Goal: Task Accomplishment & Management: Use online tool/utility

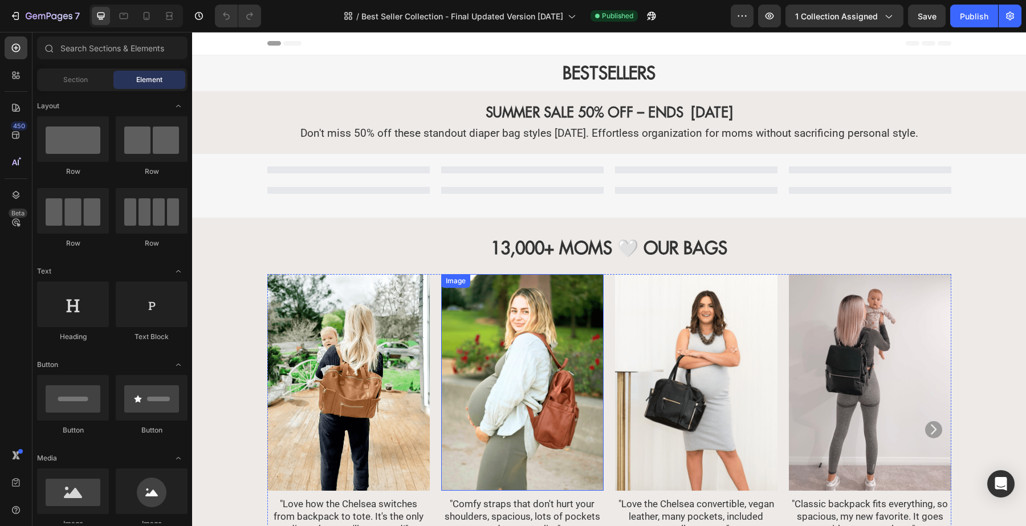
scroll to position [0, 15]
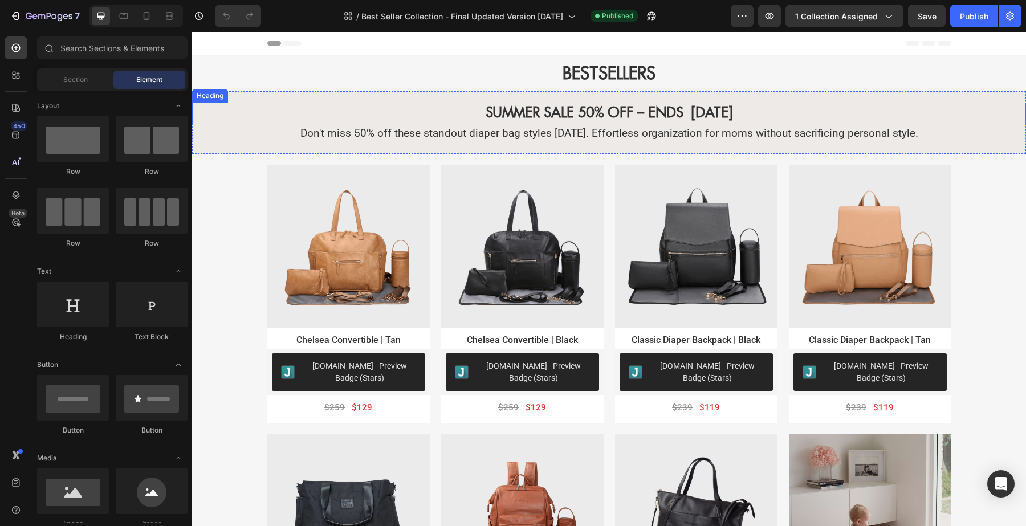
click at [706, 110] on strong "SUMMER SALE 50% OFF – ENDS [DATE]" at bounding box center [609, 112] width 247 height 17
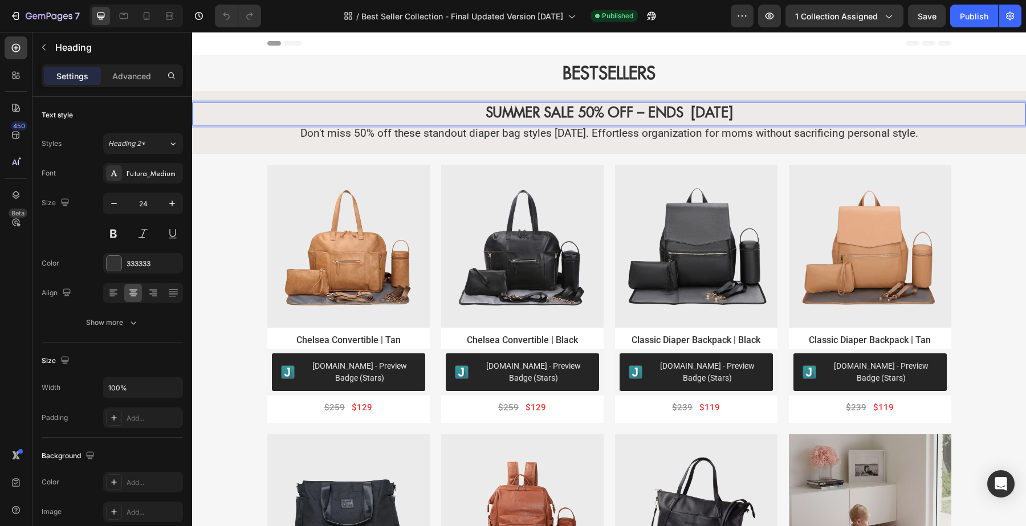
click at [706, 110] on strong "SUMMER SALE 50% OFF – ENDS [DATE]" at bounding box center [609, 112] width 247 height 17
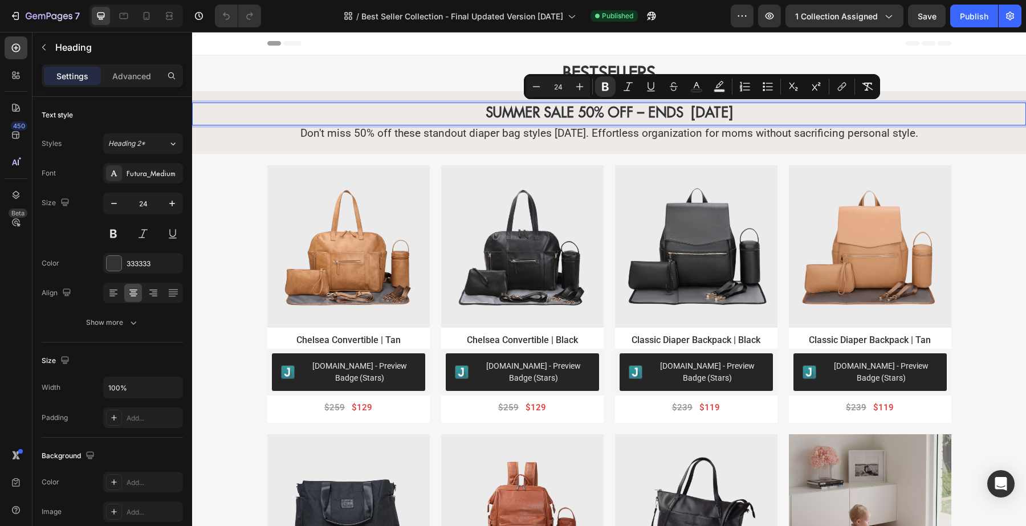
drag, startPoint x: 724, startPoint y: 110, endPoint x: 676, endPoint y: 114, distance: 48.0
click at [676, 114] on p "SUMMER SALE 50% OFF – ENDS [DATE]" at bounding box center [609, 113] width 832 height 18
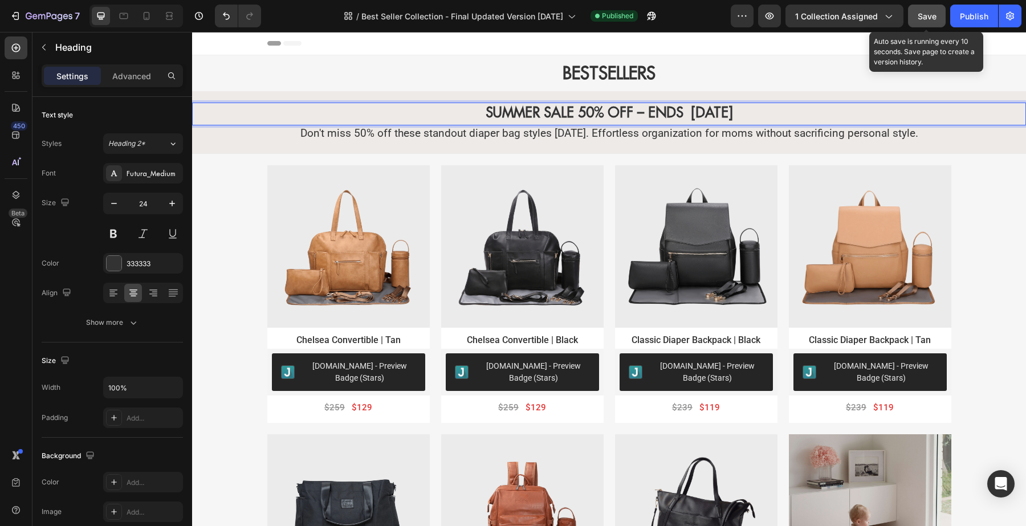
click at [922, 15] on span "Save" at bounding box center [927, 16] width 19 height 10
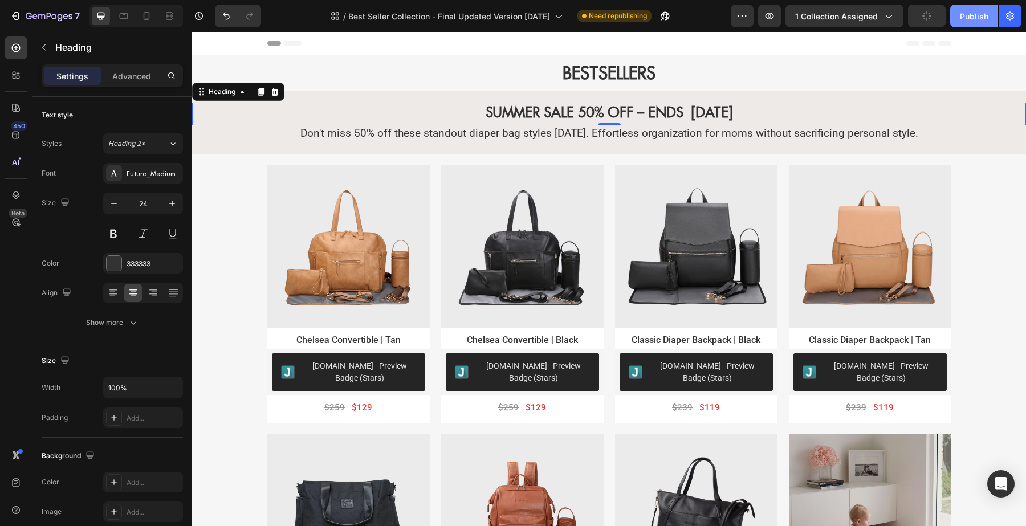
click at [968, 14] on div "Publish" at bounding box center [974, 16] width 29 height 12
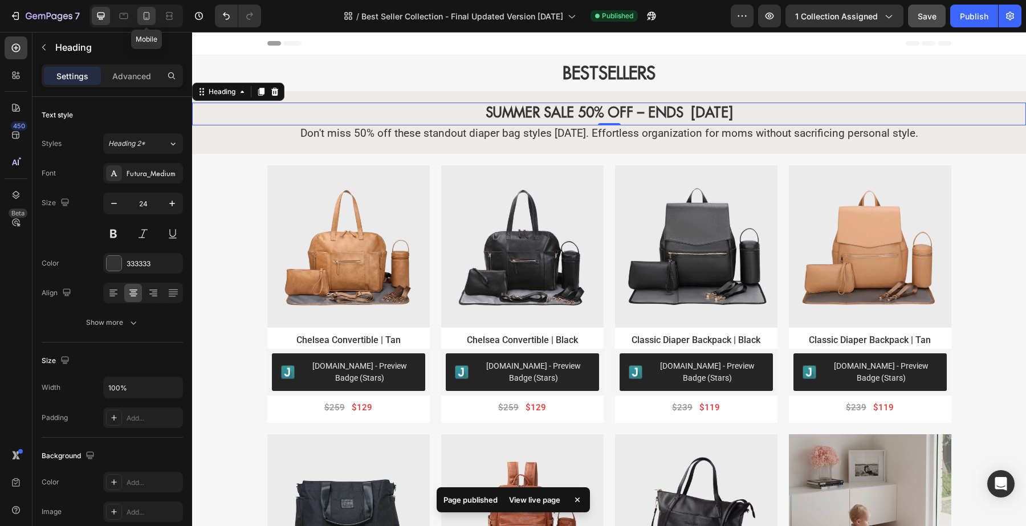
click at [150, 17] on icon at bounding box center [146, 15] width 11 height 11
type input "19"
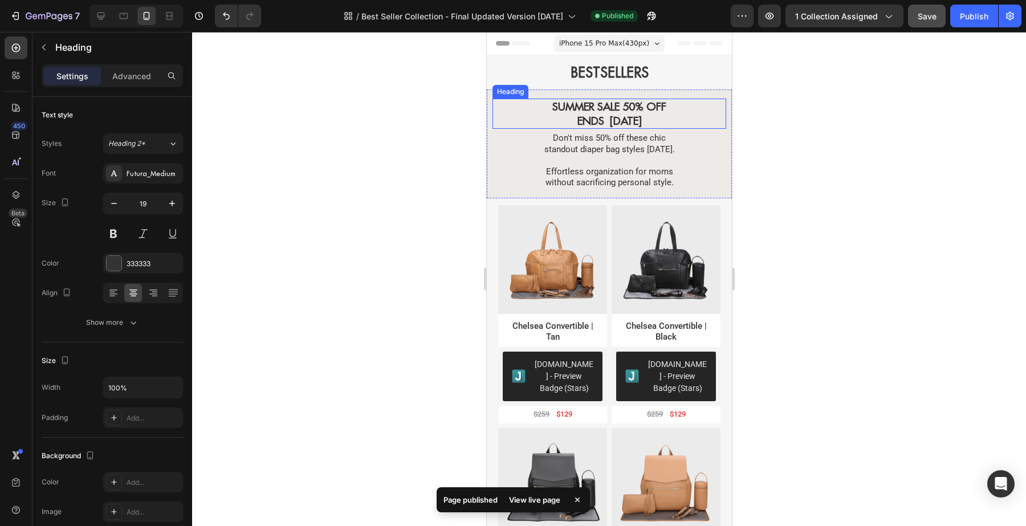
click at [625, 119] on strong "ENDS [DATE]" at bounding box center [609, 121] width 64 height 14
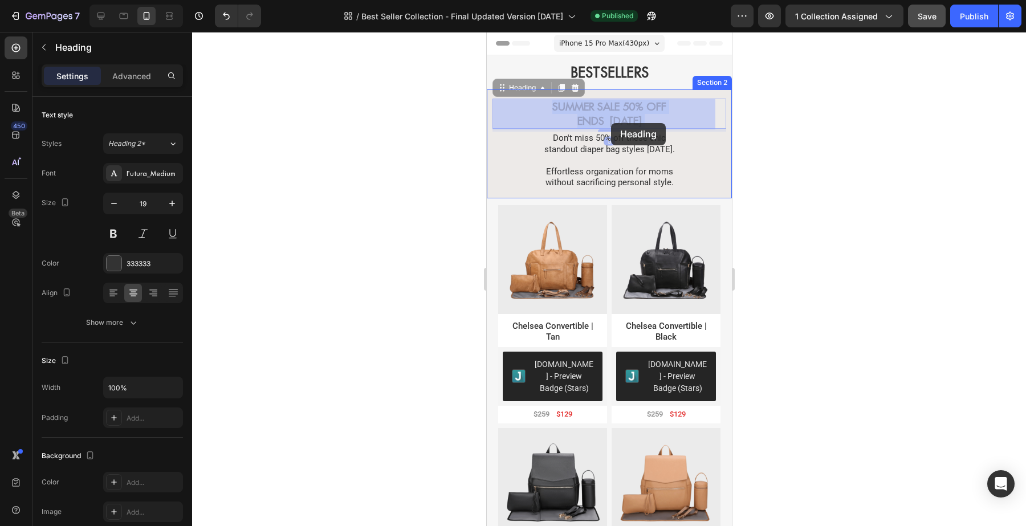
drag, startPoint x: 641, startPoint y: 119, endPoint x: 611, endPoint y: 123, distance: 30.6
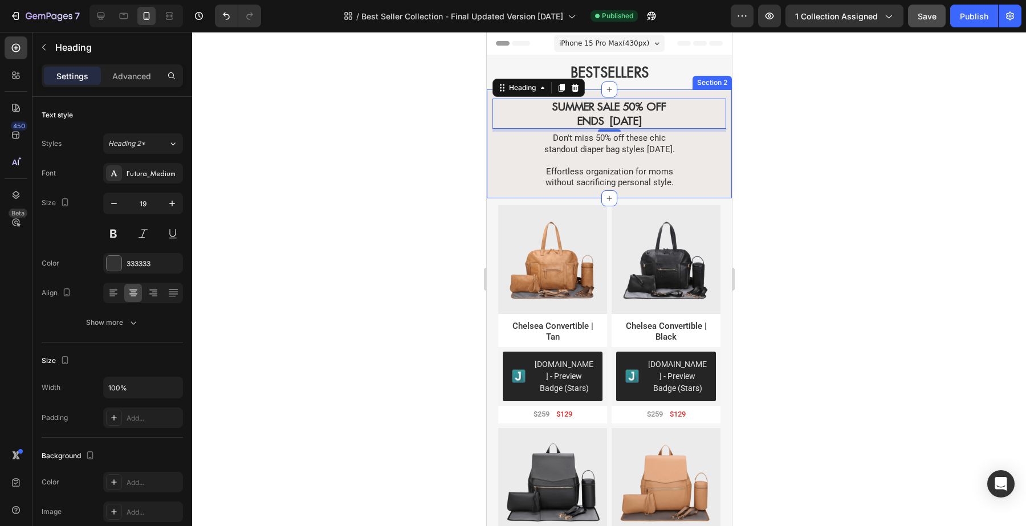
click at [414, 164] on div at bounding box center [609, 279] width 834 height 494
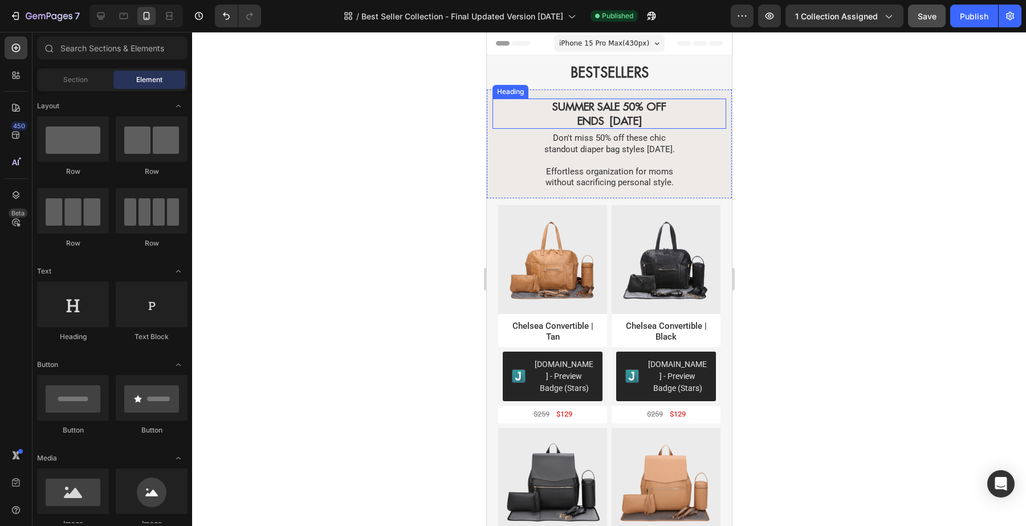
click at [617, 118] on strong "ENDS [DATE]" at bounding box center [609, 121] width 64 height 14
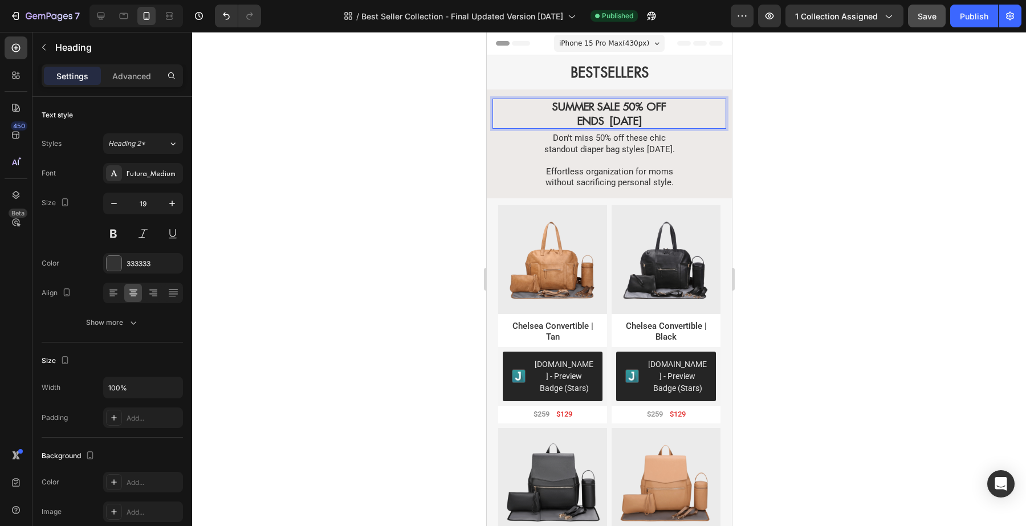
click at [616, 119] on strong "ENDS [DATE]" at bounding box center [609, 121] width 64 height 14
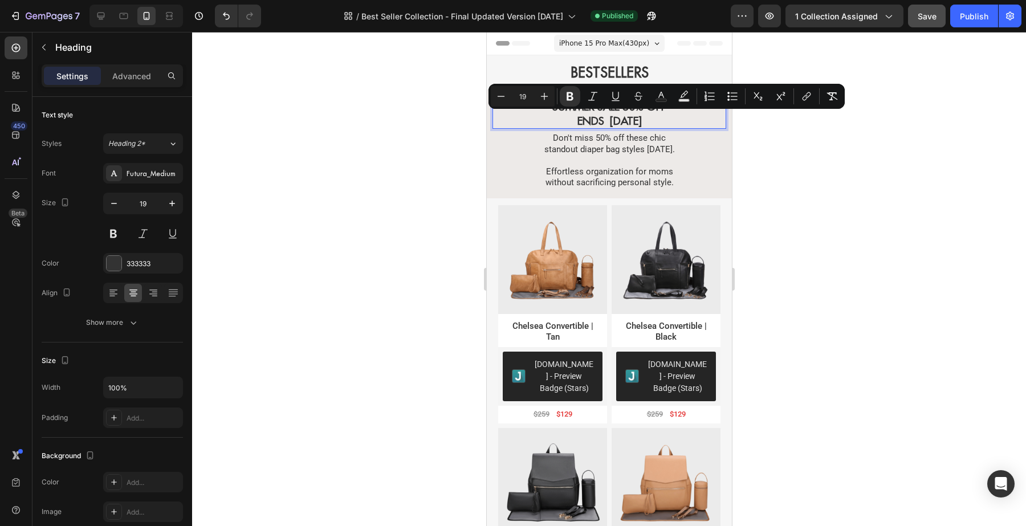
click at [653, 121] on p "SUMMER SALE 50% OFF ENDS [DATE]" at bounding box center [608, 114] width 231 height 28
drag, startPoint x: 640, startPoint y: 121, endPoint x: 600, endPoint y: 119, distance: 40.6
click at [600, 119] on strong "ENDS [DATE]" at bounding box center [609, 121] width 64 height 14
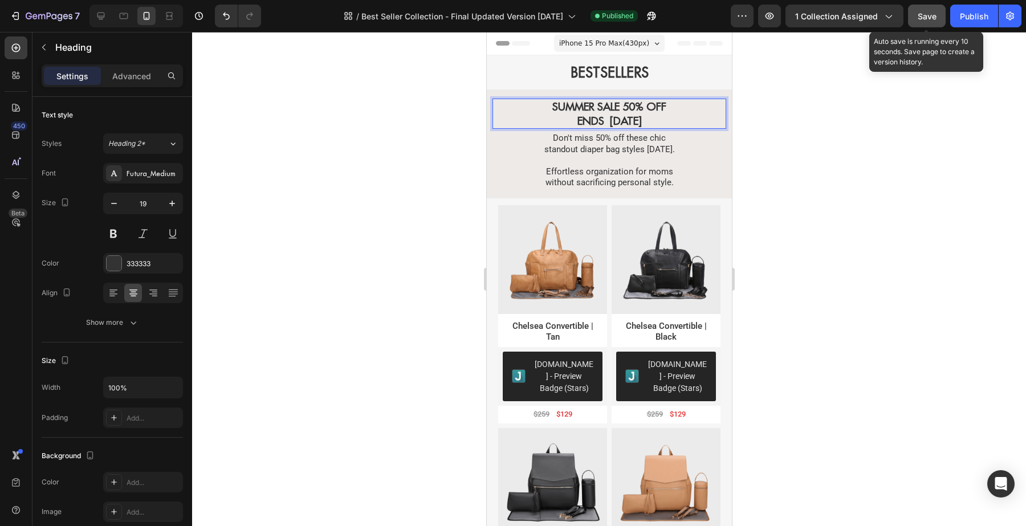
click at [928, 19] on span "Save" at bounding box center [927, 16] width 19 height 10
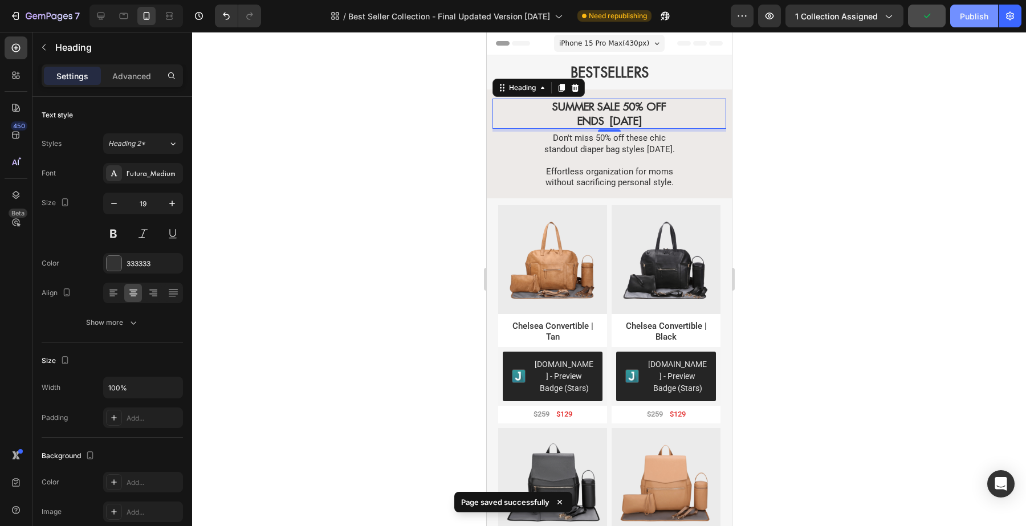
click at [970, 21] on div "Publish" at bounding box center [974, 16] width 29 height 12
